Goal: Task Accomplishment & Management: Manage account settings

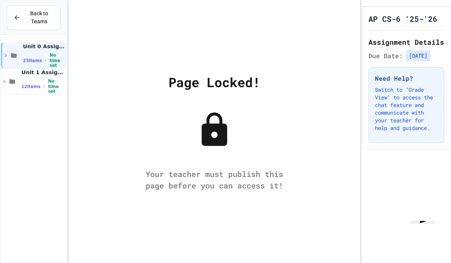
click at [38, 82] on div "12 items • No time set" at bounding box center [43, 86] width 44 height 15
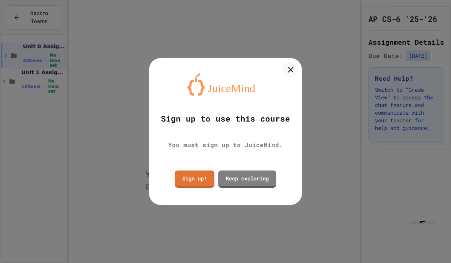
click at [36, 23] on div at bounding box center [225, 131] width 451 height 263
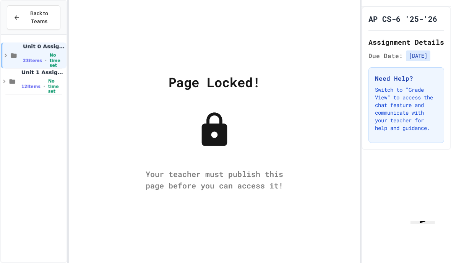
click at [32, 20] on span "Back to Teams" at bounding box center [39, 18] width 29 height 16
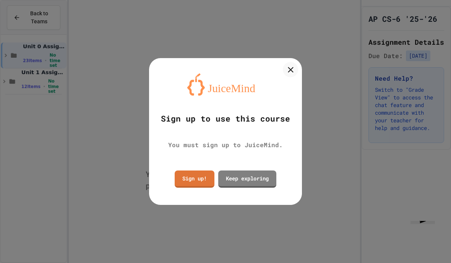
click at [259, 179] on link "Keep exploring" at bounding box center [247, 179] width 58 height 17
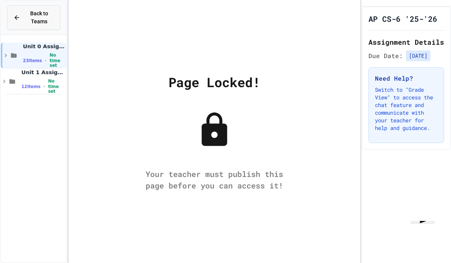
click at [29, 26] on button "Back to Teams" at bounding box center [34, 17] width 54 height 24
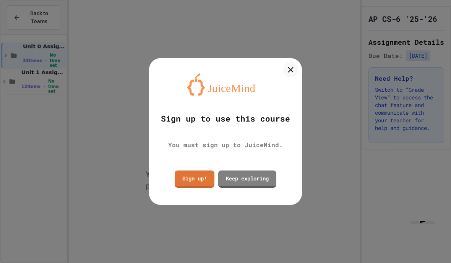
click at [193, 180] on link "Sign up!" at bounding box center [195, 179] width 40 height 17
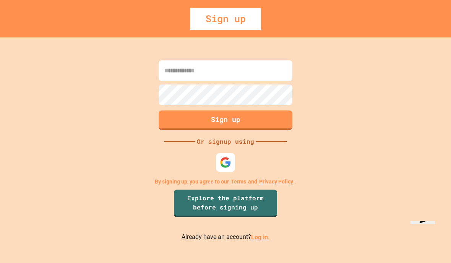
click at [260, 241] on link "Log in." at bounding box center [260, 237] width 19 height 7
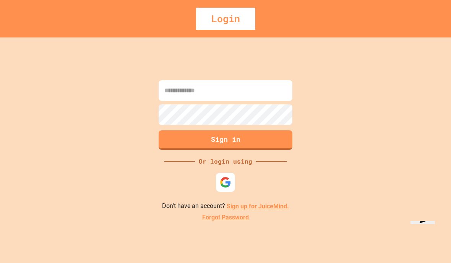
click at [209, 101] on input at bounding box center [226, 90] width 134 height 21
type input "**********"
click at [277, 150] on button "Sign in" at bounding box center [226, 140] width 137 height 20
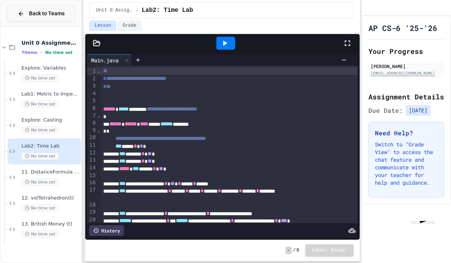
click at [52, 15] on span "Back to Teams" at bounding box center [47, 14] width 36 height 8
